Goal: Find specific page/section: Find specific page/section

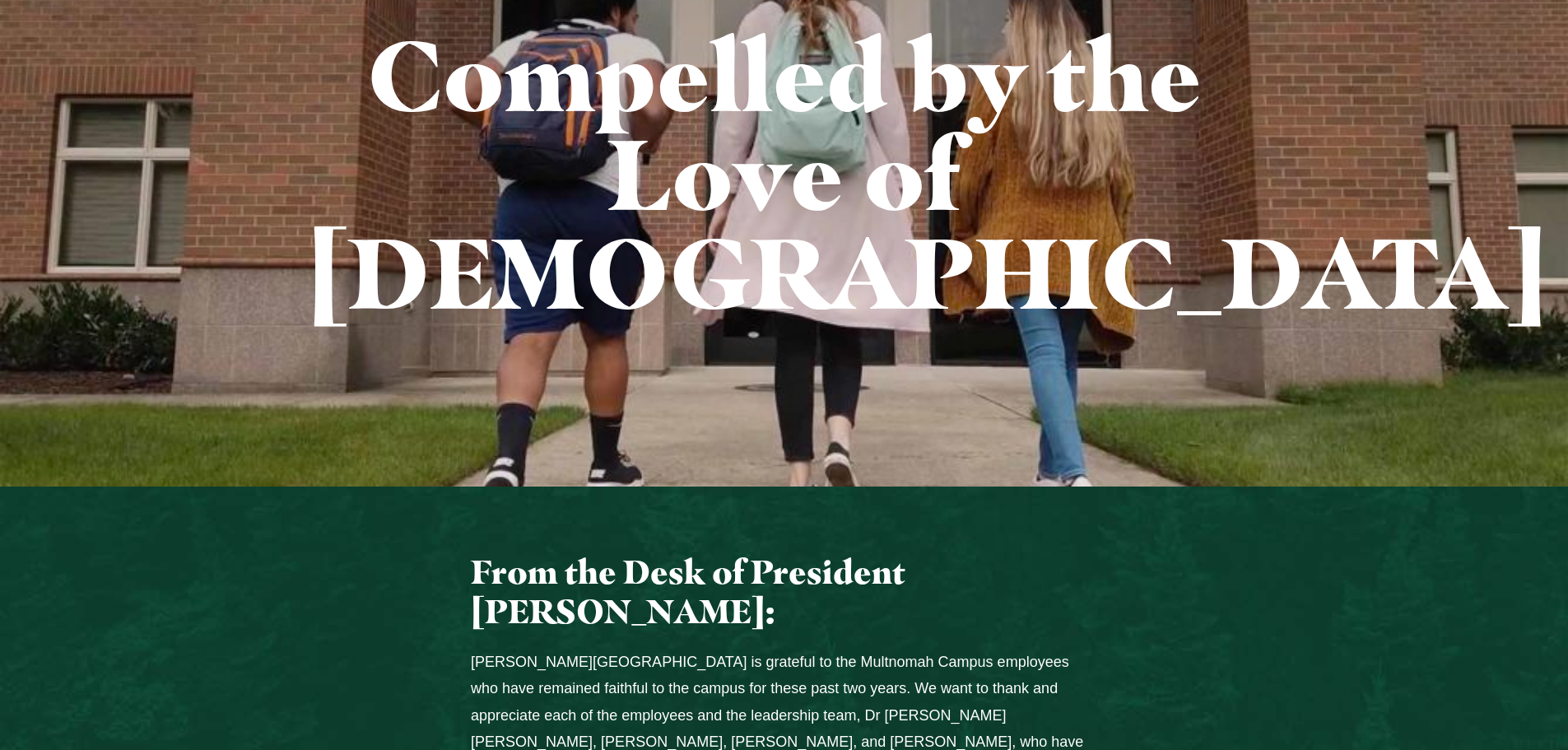
scroll to position [247, 0]
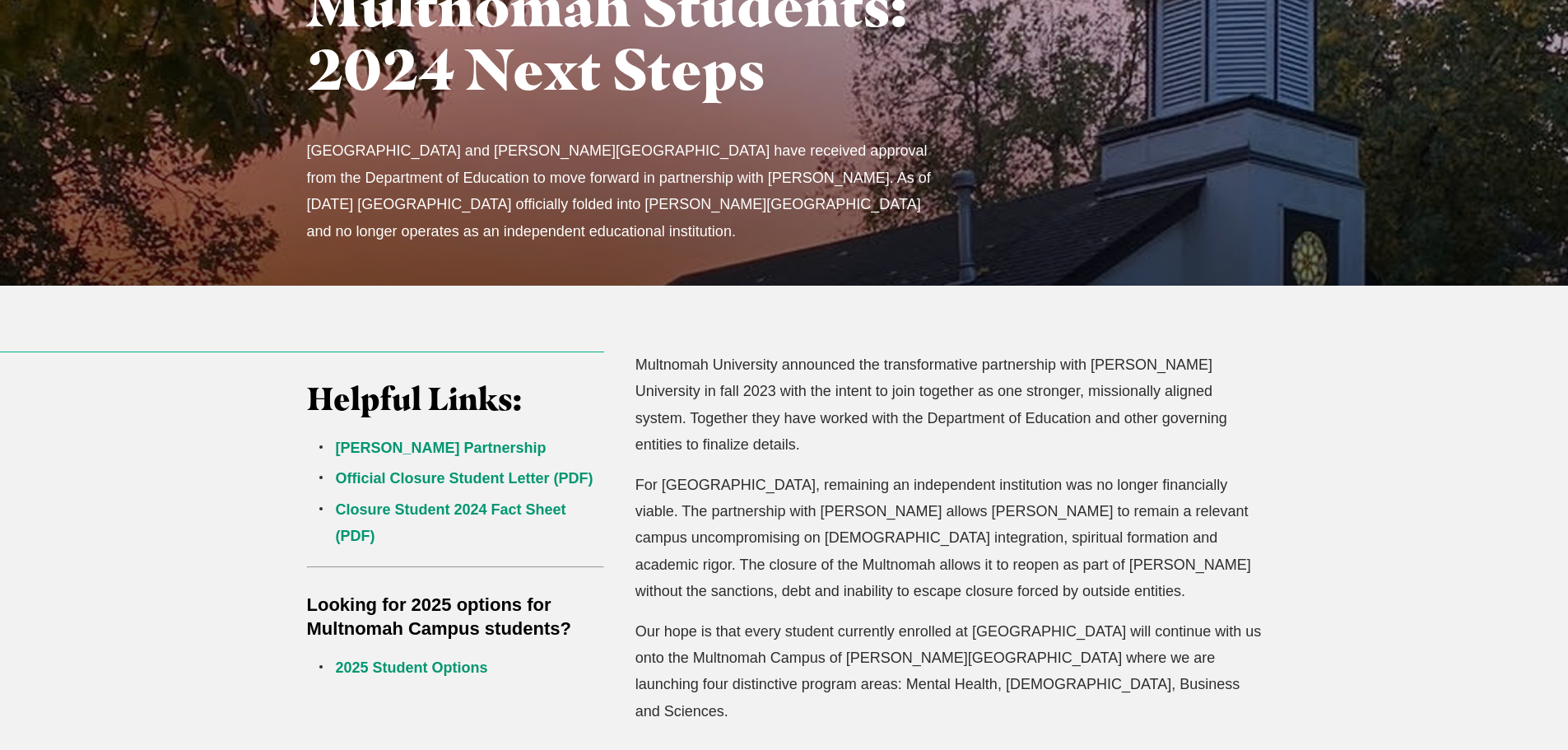
scroll to position [247, 0]
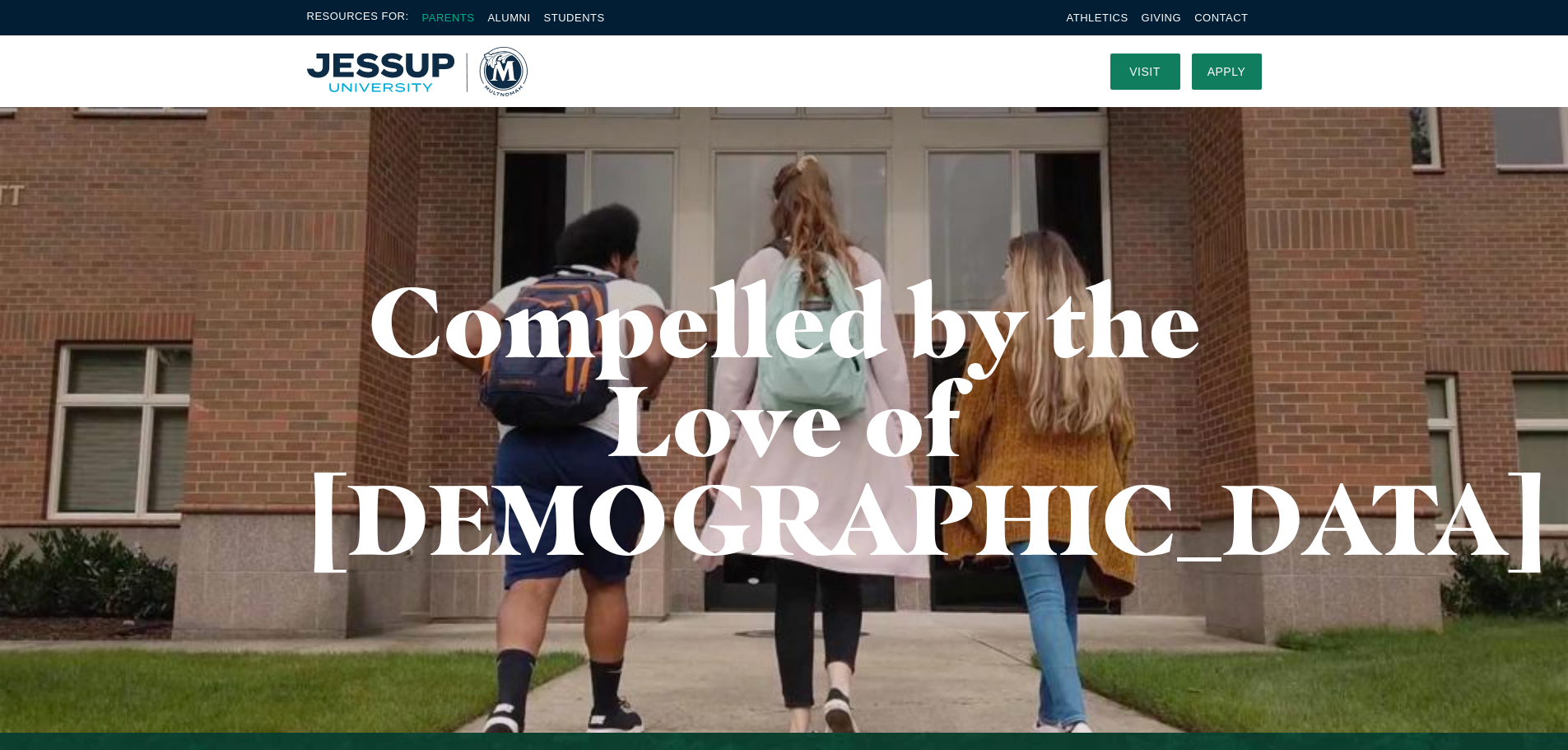
click at [440, 13] on link "Parents" at bounding box center [448, 17] width 53 height 12
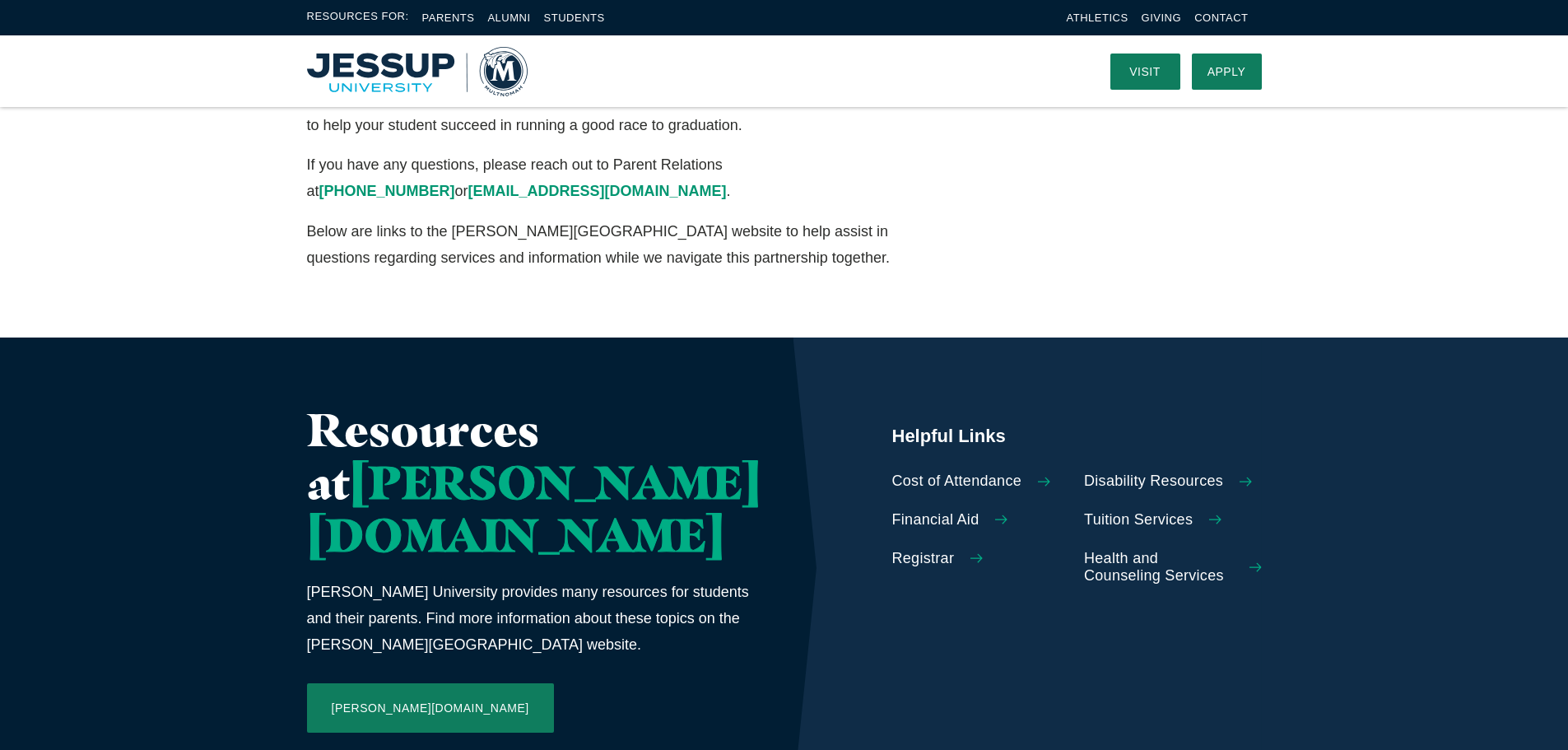
scroll to position [576, 0]
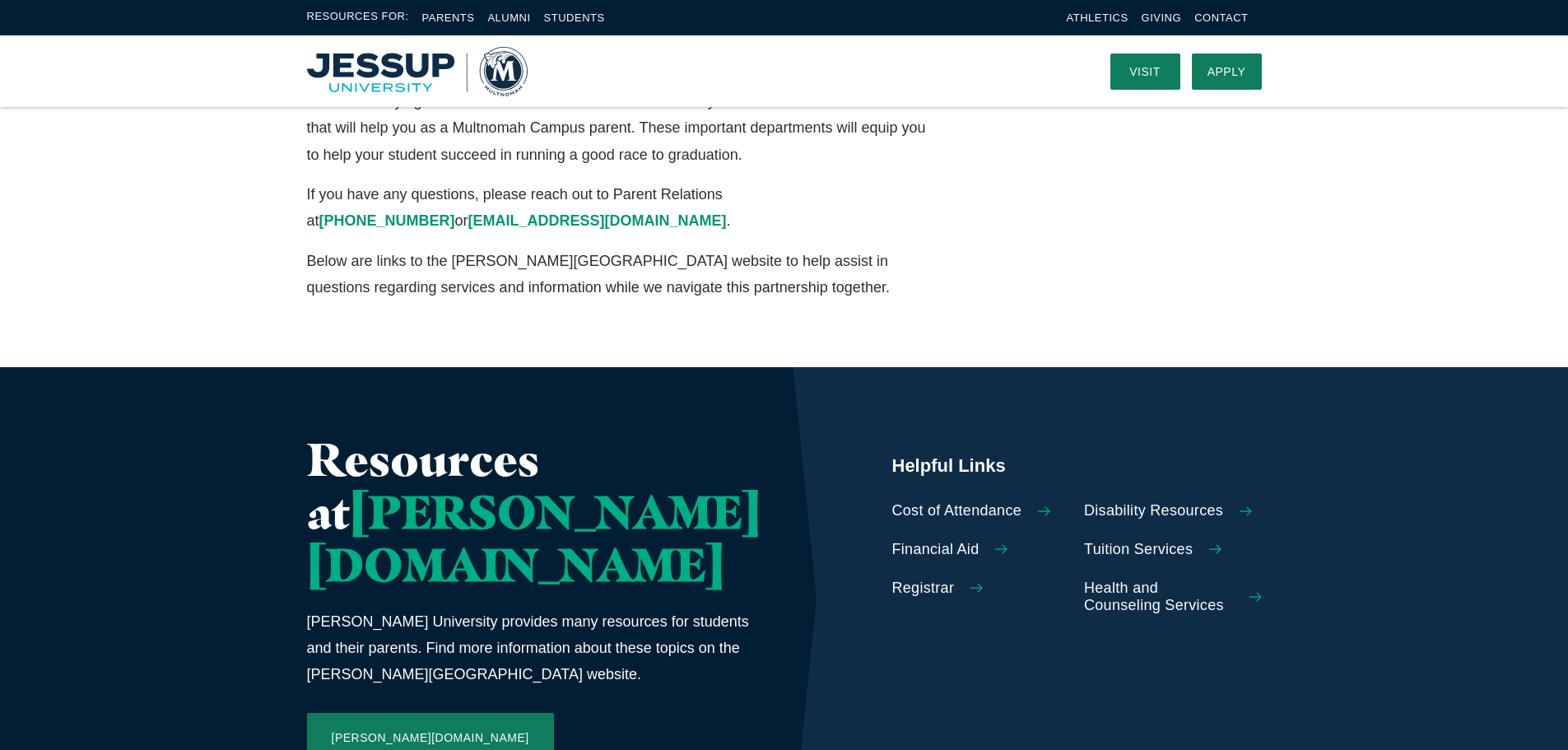
click at [892, 583] on span "Registrar" at bounding box center [923, 588] width 62 height 18
